Goal: Information Seeking & Learning: Learn about a topic

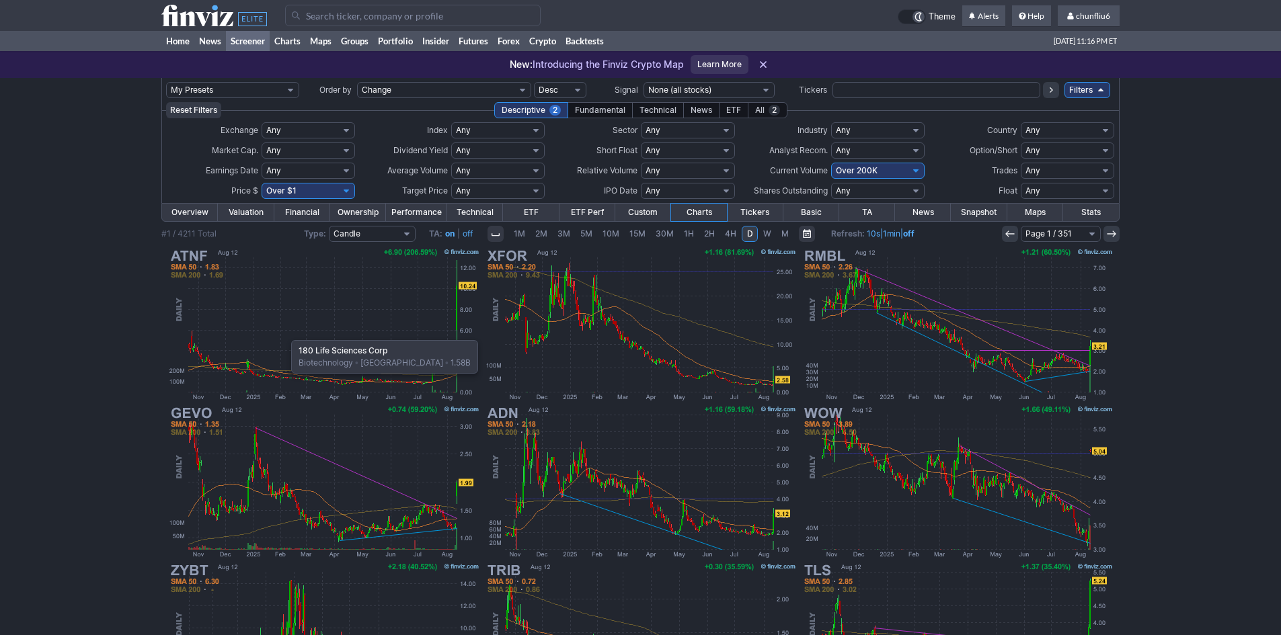
click at [284, 333] on img at bounding box center [324, 324] width 315 height 157
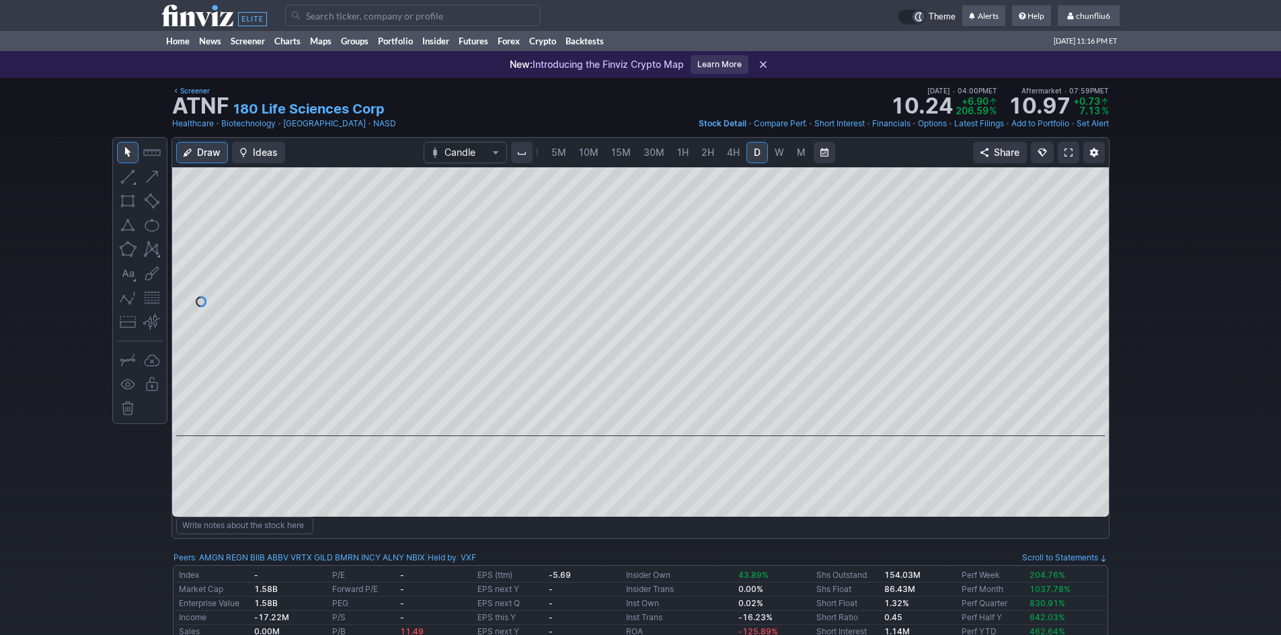
scroll to position [0, 69]
click at [1071, 153] on span at bounding box center [1068, 152] width 8 height 11
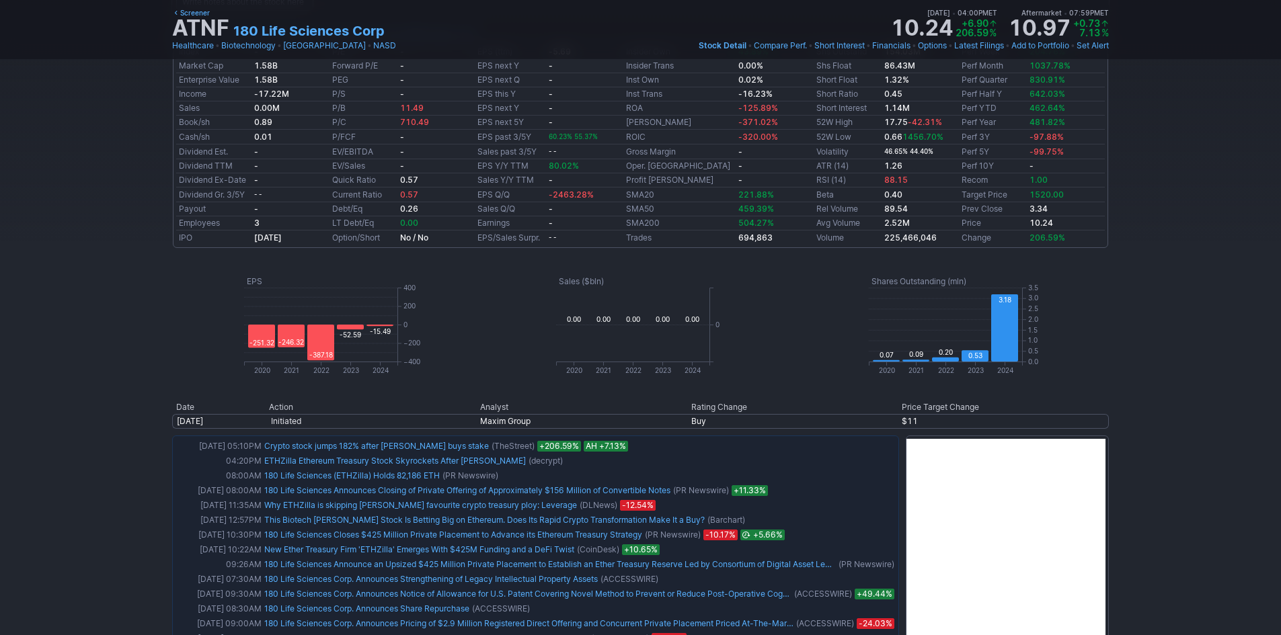
scroll to position [538, 0]
